Goal: Find specific page/section: Find specific page/section

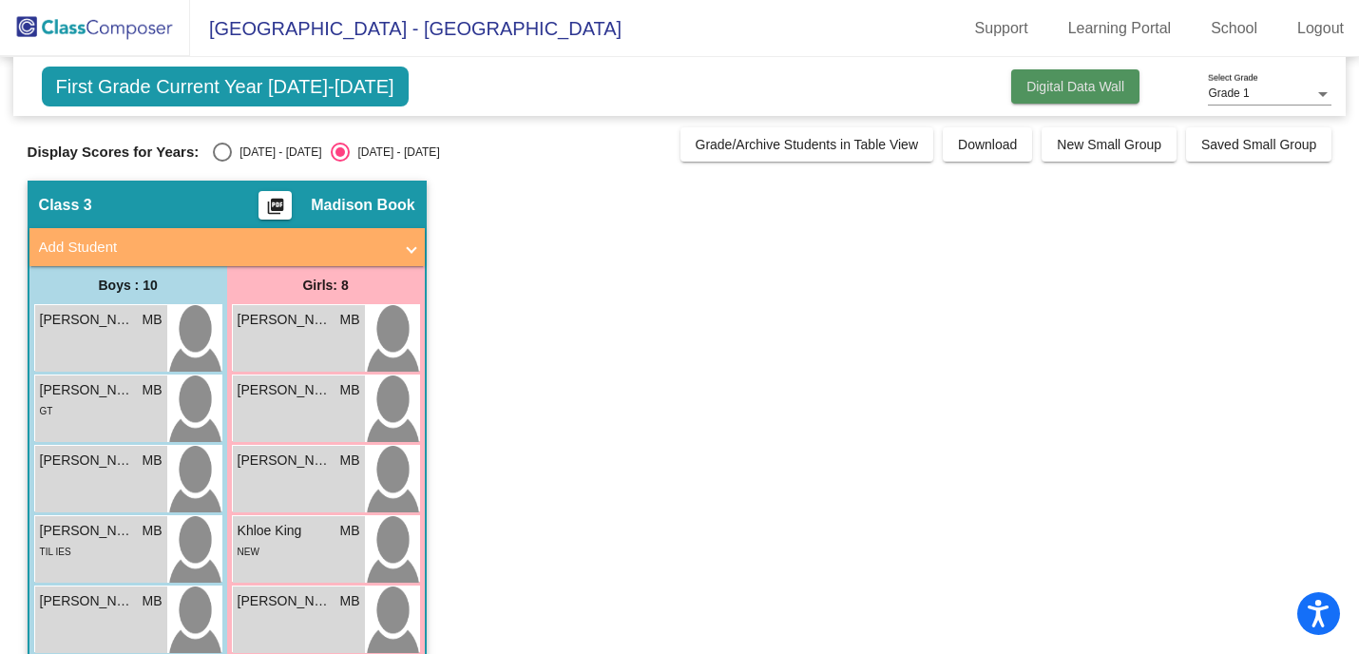
click at [1041, 83] on span "Digital Data Wall" at bounding box center [1075, 86] width 98 height 15
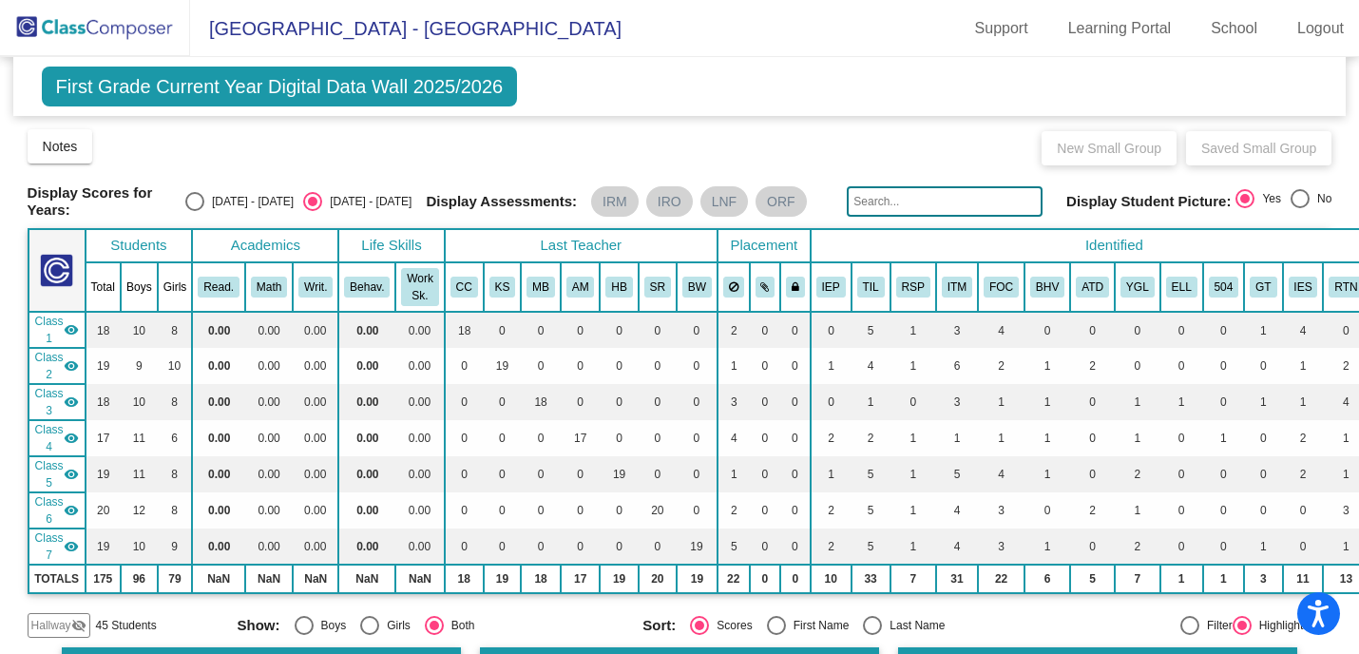
click at [204, 198] on div "Select an option" at bounding box center [194, 201] width 19 height 19
click at [195, 211] on input "[DATE] - [DATE]" at bounding box center [194, 211] width 1 height 1
radio input "true"
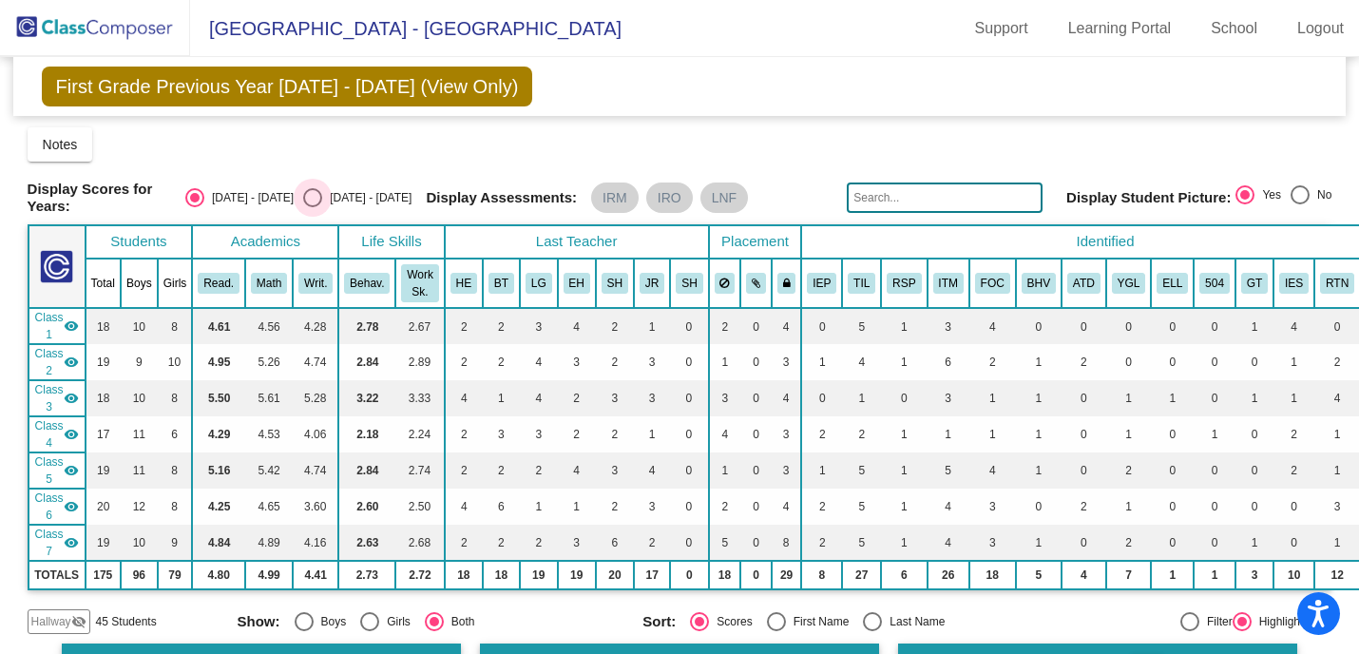
click at [322, 197] on div "Select an option" at bounding box center [312, 197] width 19 height 19
click at [313, 207] on input "[DATE] - [DATE]" at bounding box center [312, 207] width 1 height 1
radio input "true"
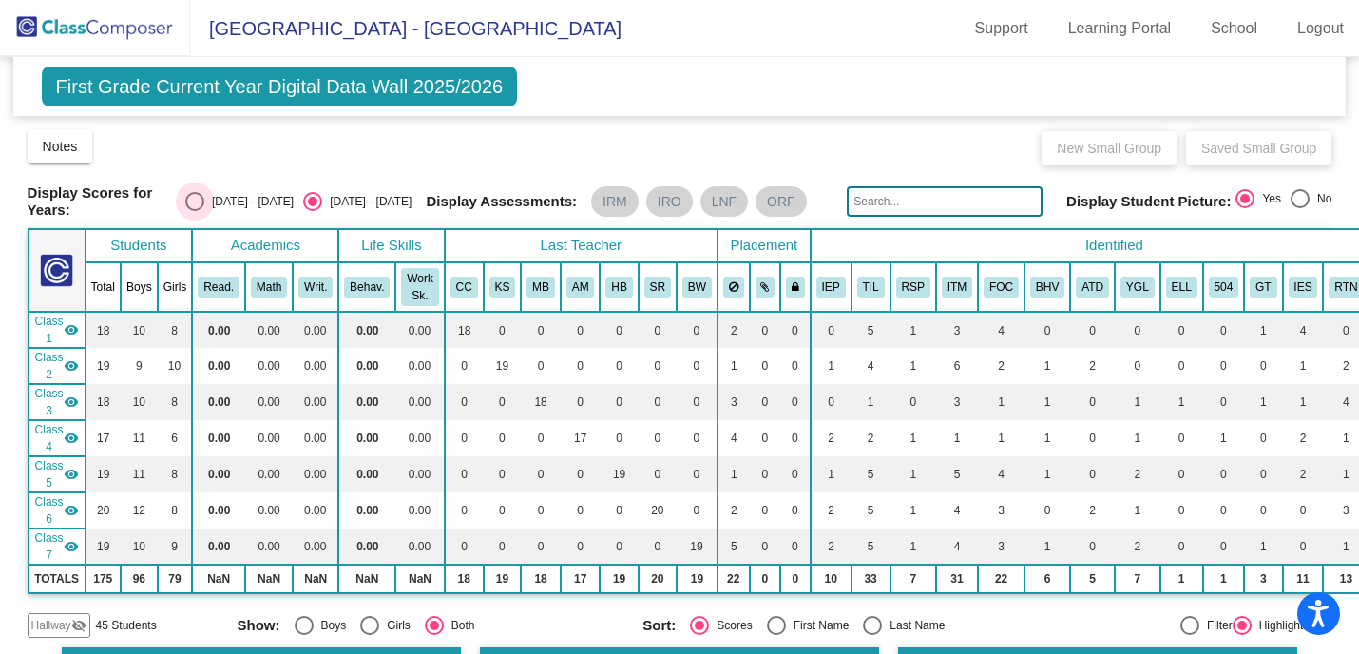
click at [204, 195] on div "Select an option" at bounding box center [194, 201] width 19 height 19
click at [195, 211] on input "[DATE] - [DATE]" at bounding box center [194, 211] width 1 height 1
radio input "true"
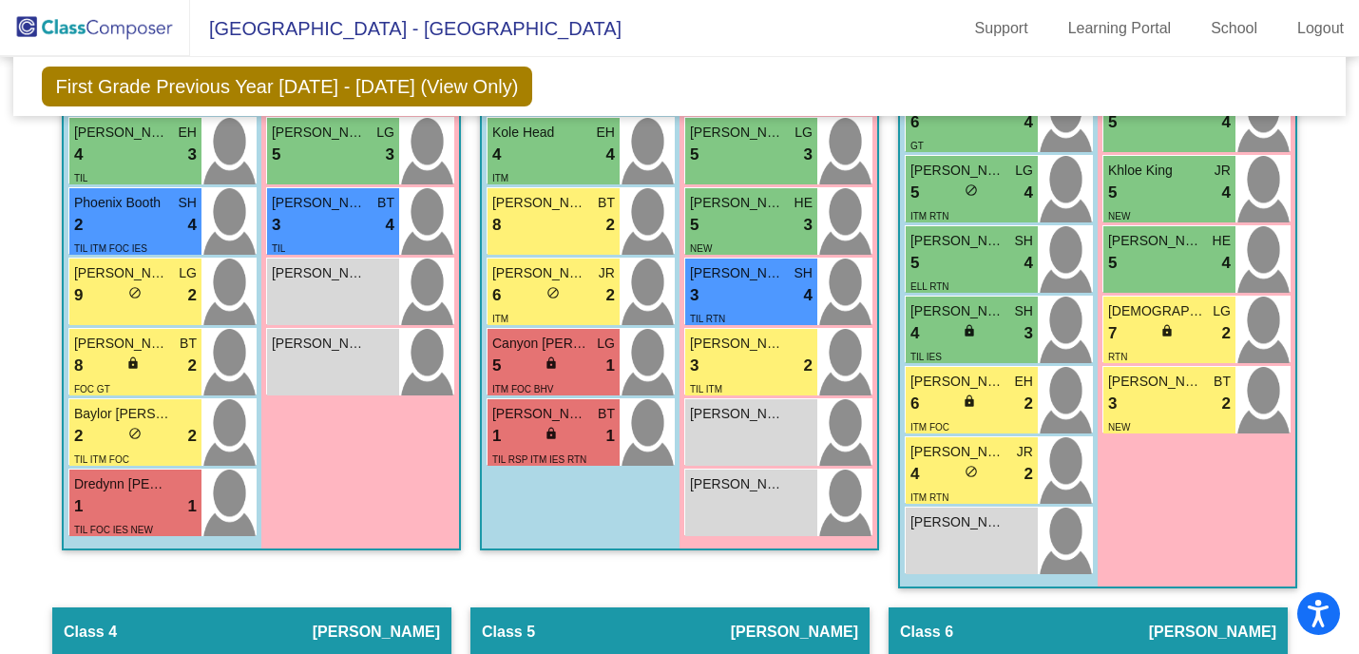
scroll to position [944, 0]
